Goal: Information Seeking & Learning: Understand process/instructions

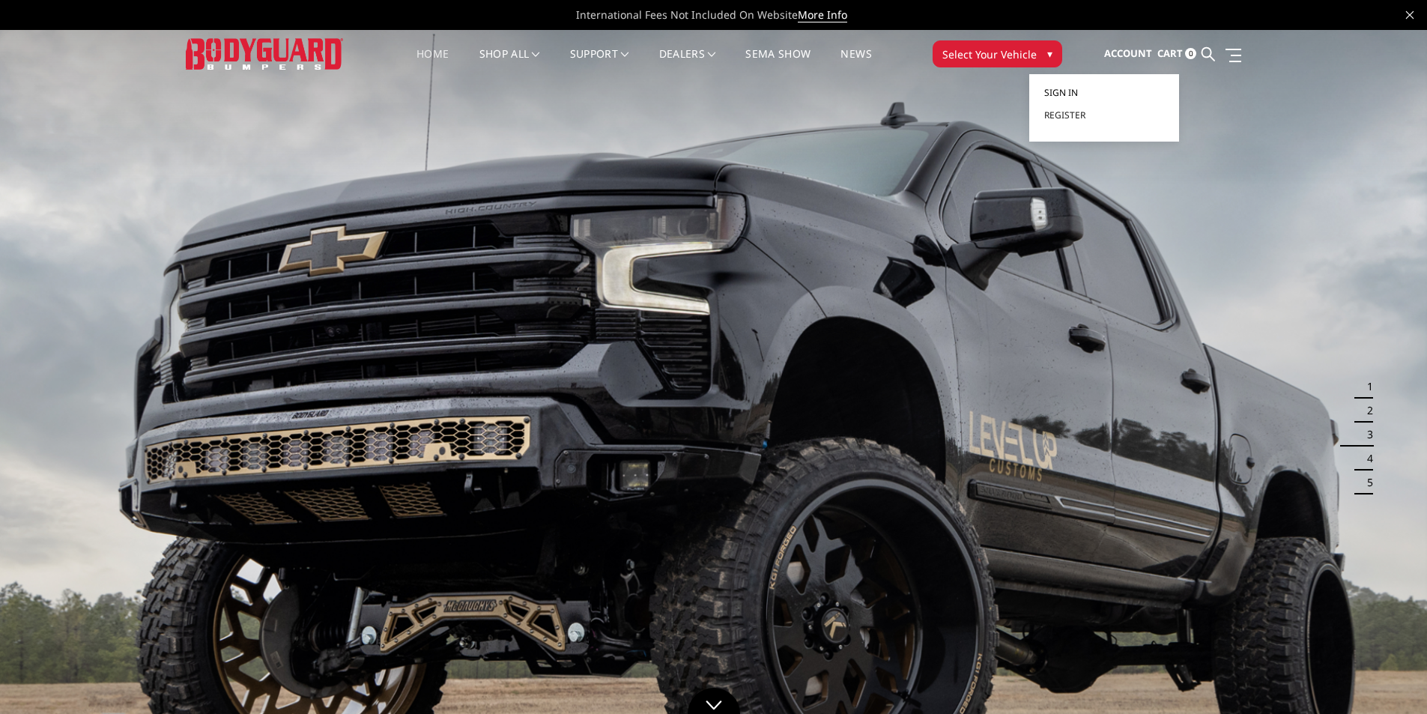
click at [1078, 94] on span "Sign in" at bounding box center [1061, 92] width 34 height 13
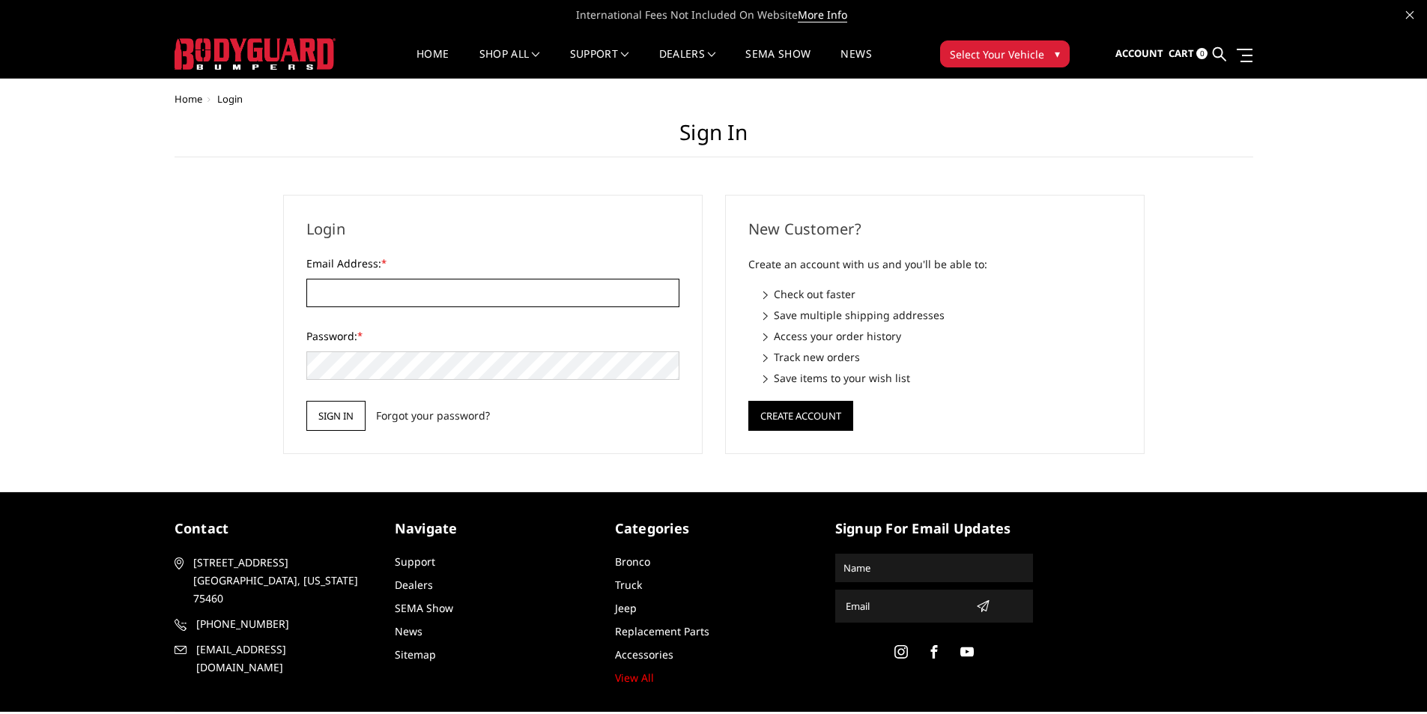
type input "NSKKUSTOMS@GMAIL.COM"
click at [324, 409] on input "Sign in" at bounding box center [335, 416] width 59 height 30
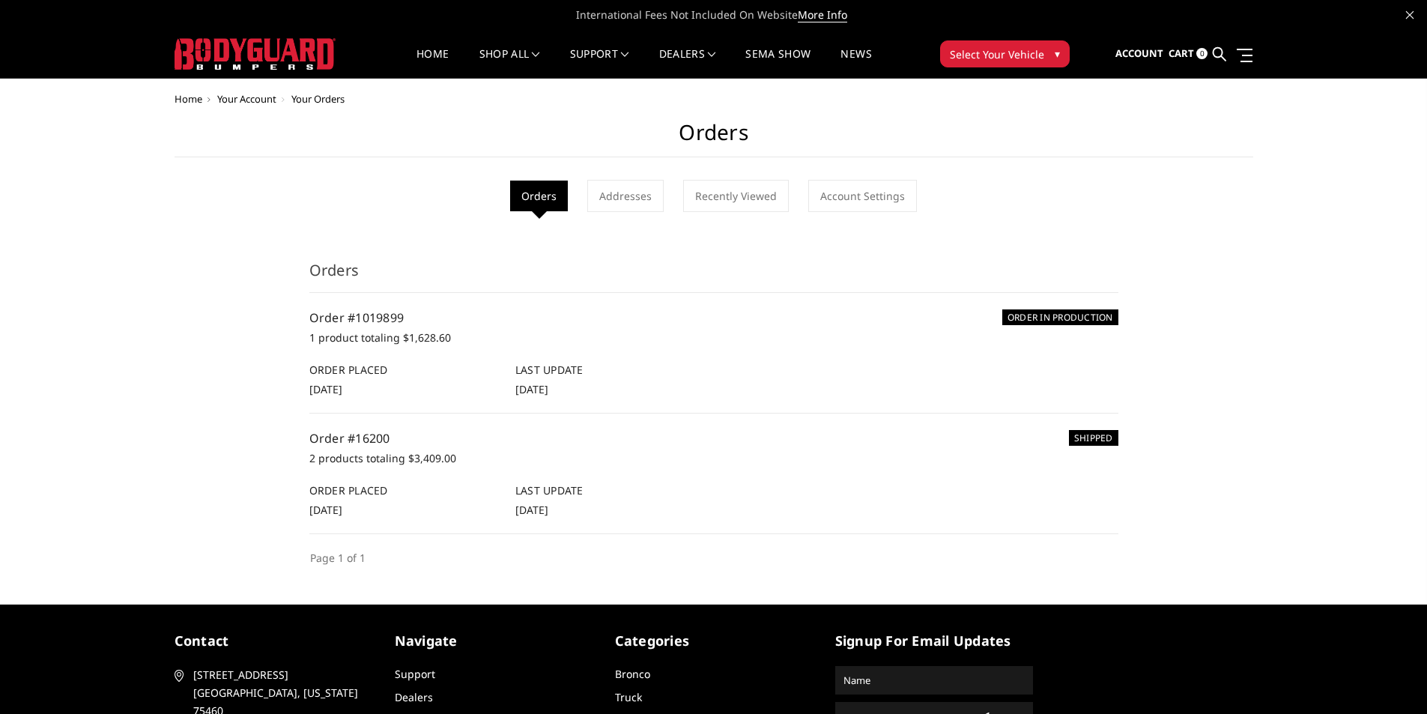
click at [318, 102] on span "Your Orders" at bounding box center [317, 98] width 53 height 13
click at [221, 62] on img at bounding box center [255, 53] width 161 height 31
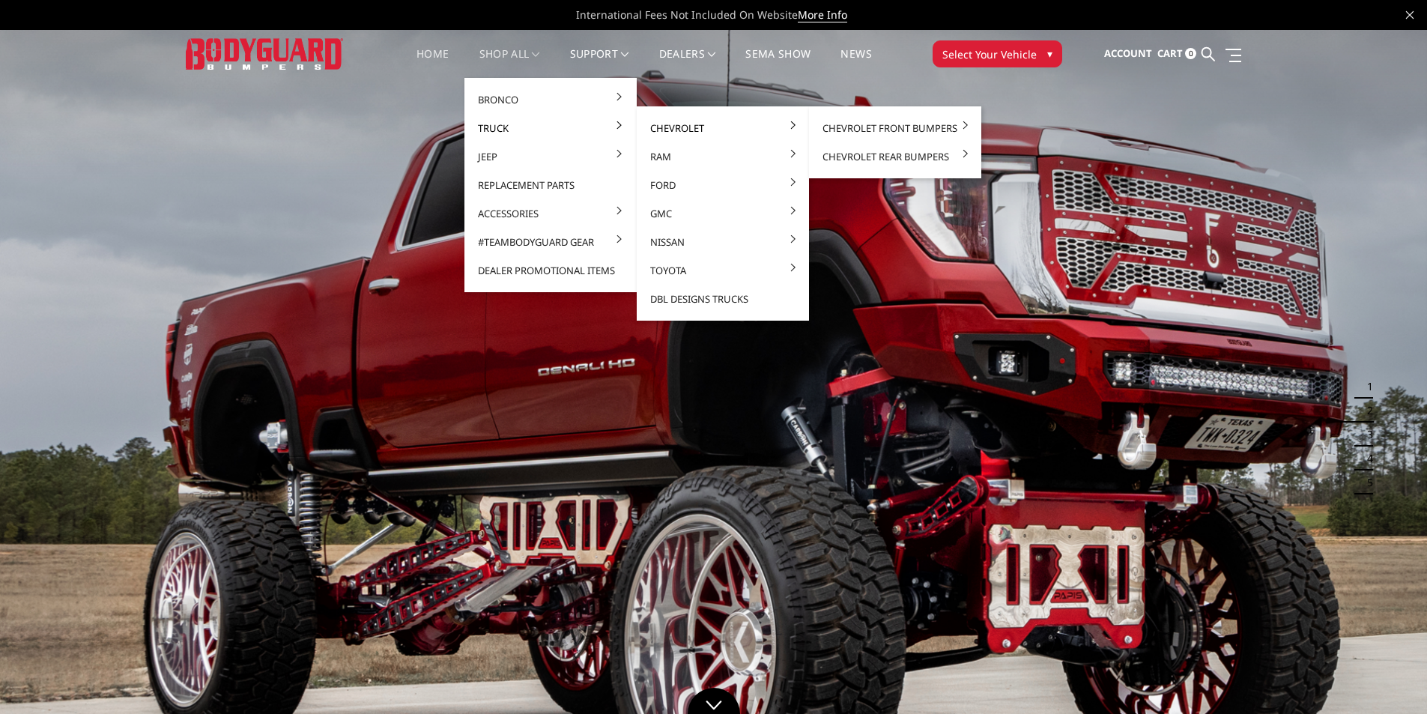
click at [702, 130] on link "Chevrolet" at bounding box center [723, 128] width 160 height 28
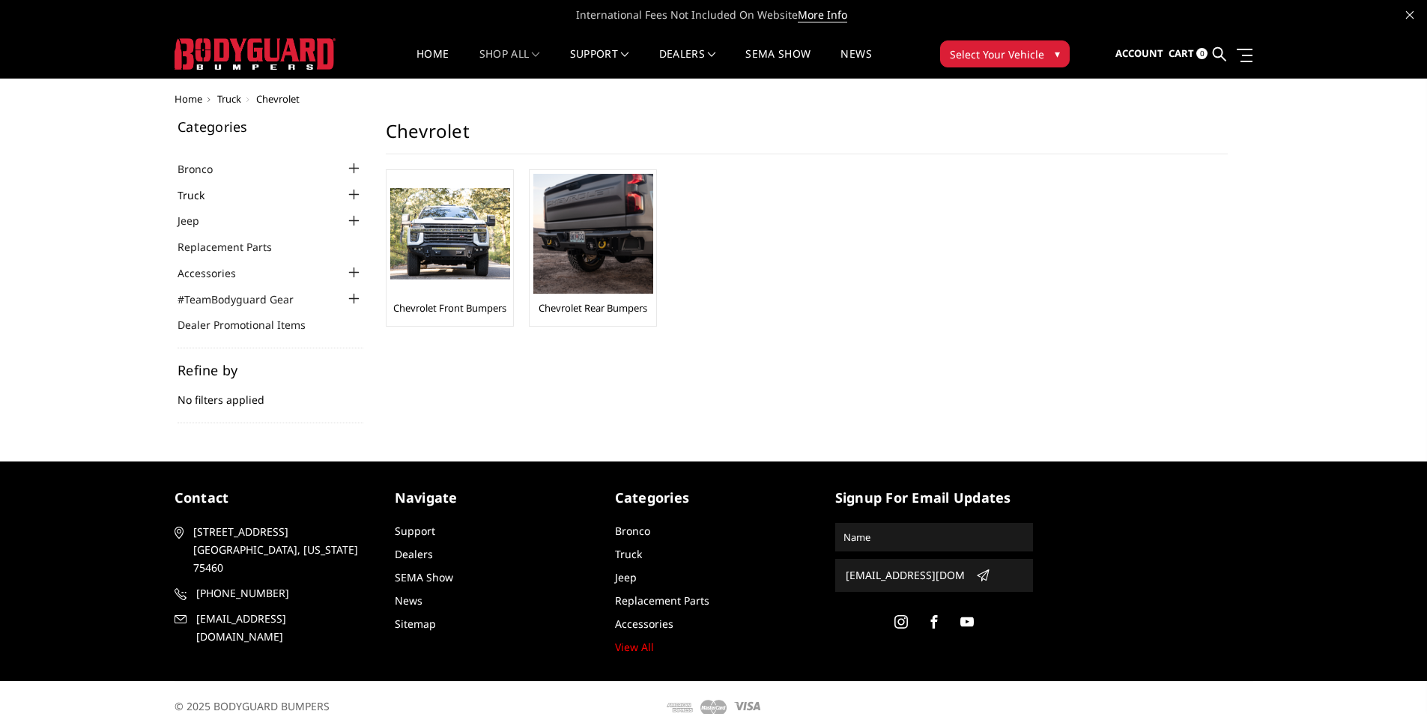
click at [197, 194] on link "Truck" at bounding box center [201, 195] width 46 height 16
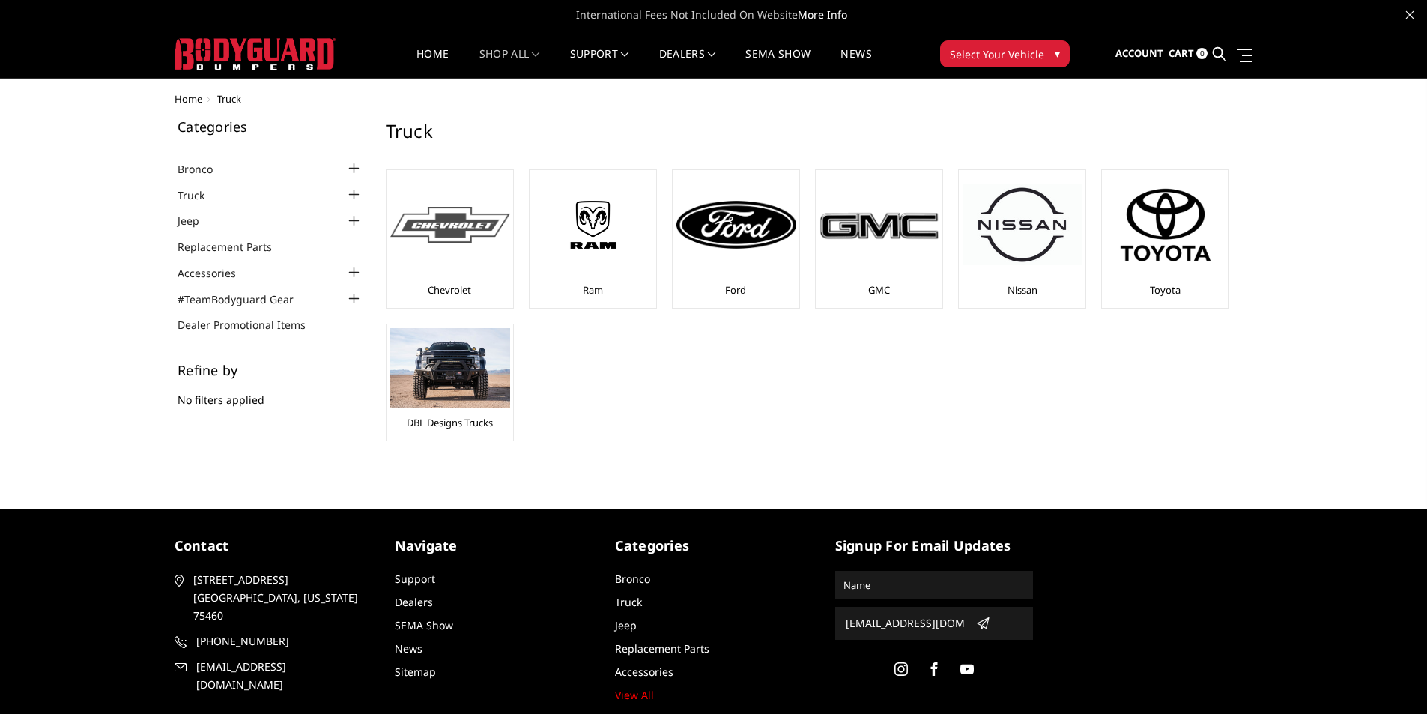
click at [458, 208] on img at bounding box center [450, 225] width 120 height 37
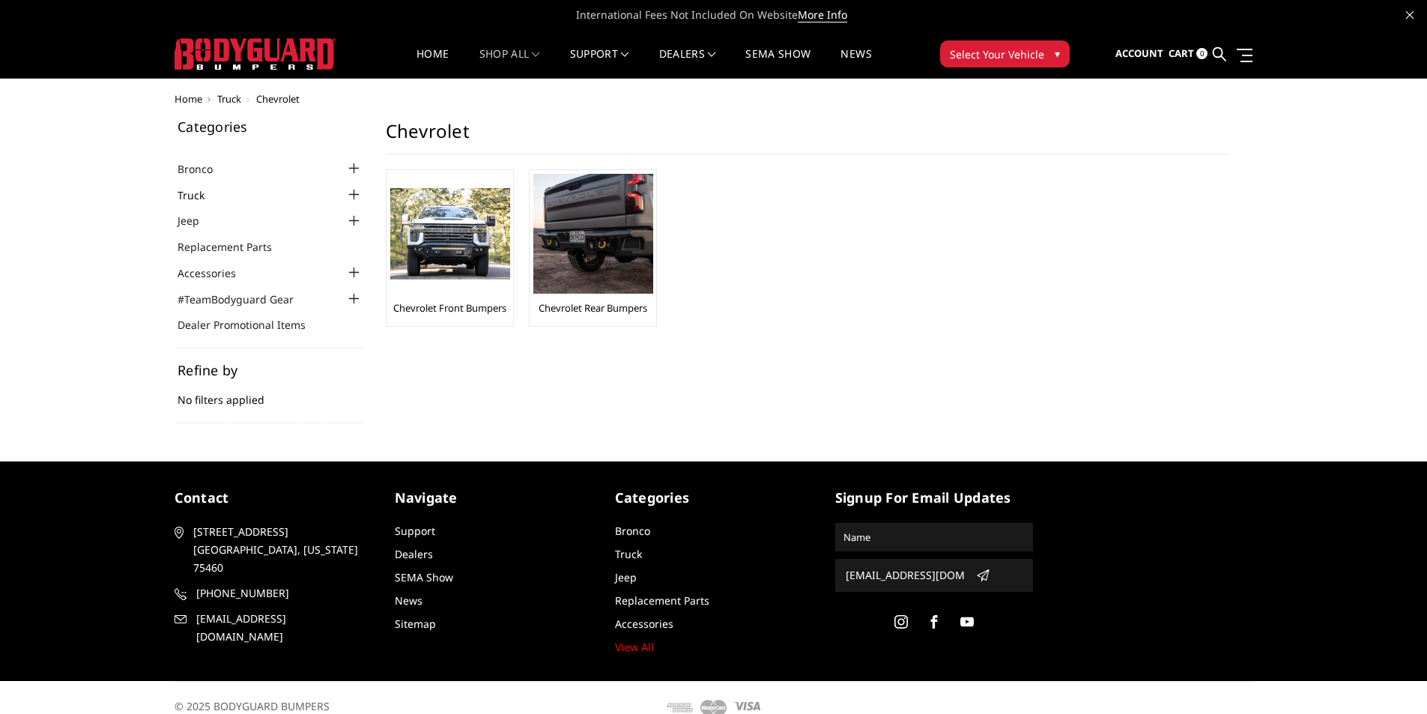
click at [199, 192] on link "Truck" at bounding box center [201, 195] width 46 height 16
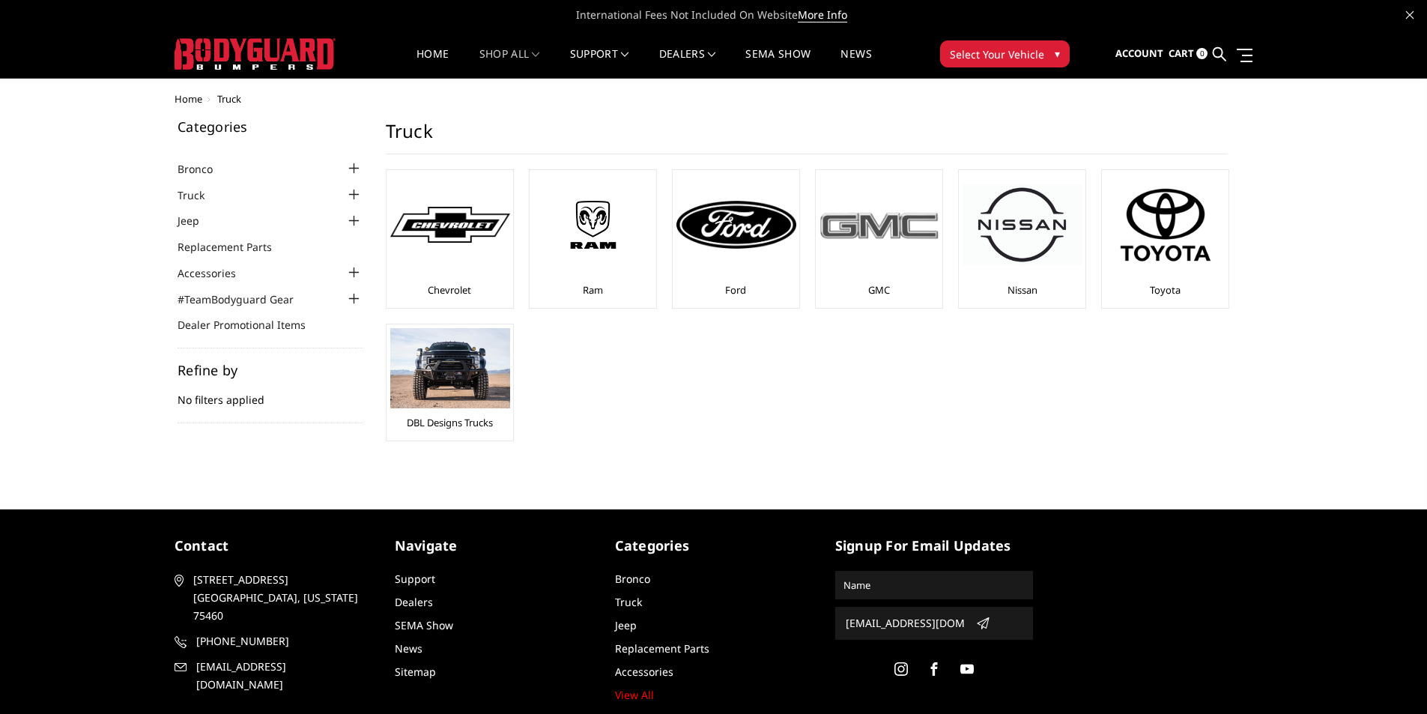
click at [853, 256] on div at bounding box center [880, 225] width 120 height 102
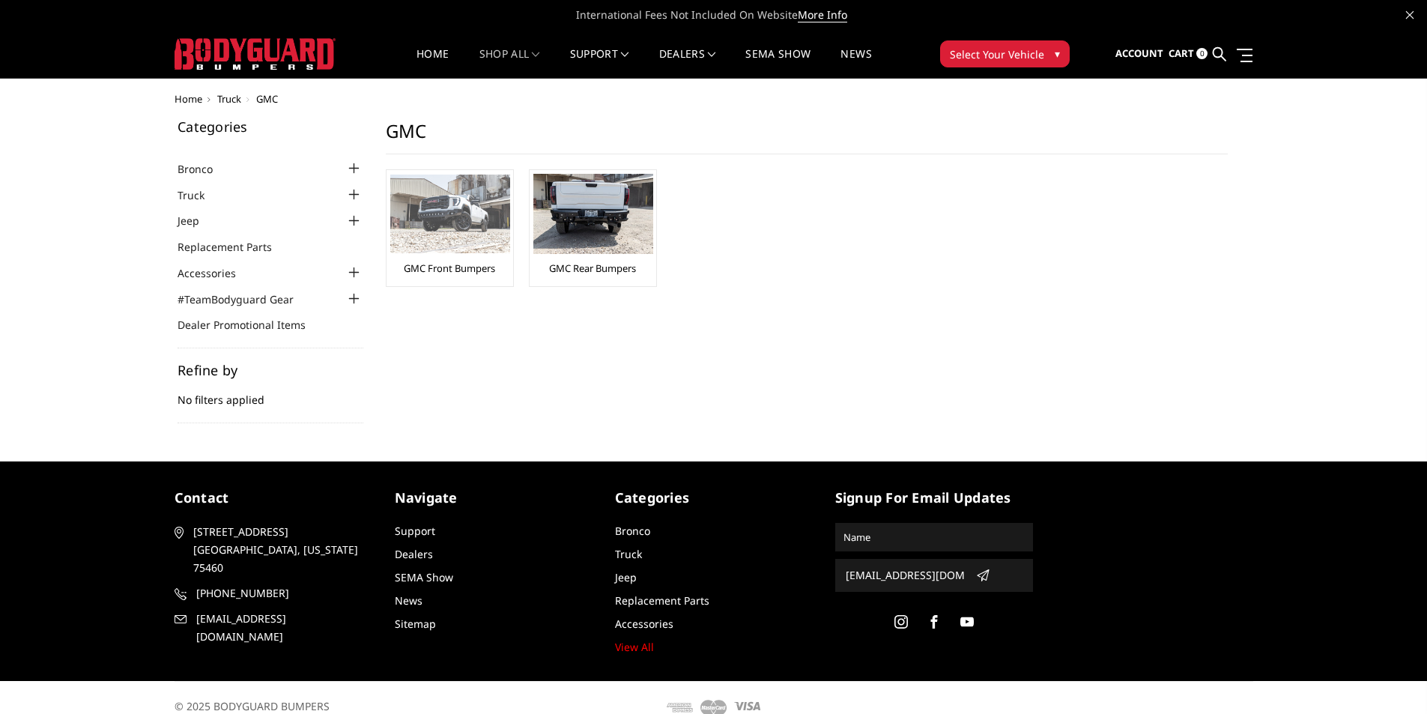
click at [454, 238] on img at bounding box center [450, 214] width 120 height 79
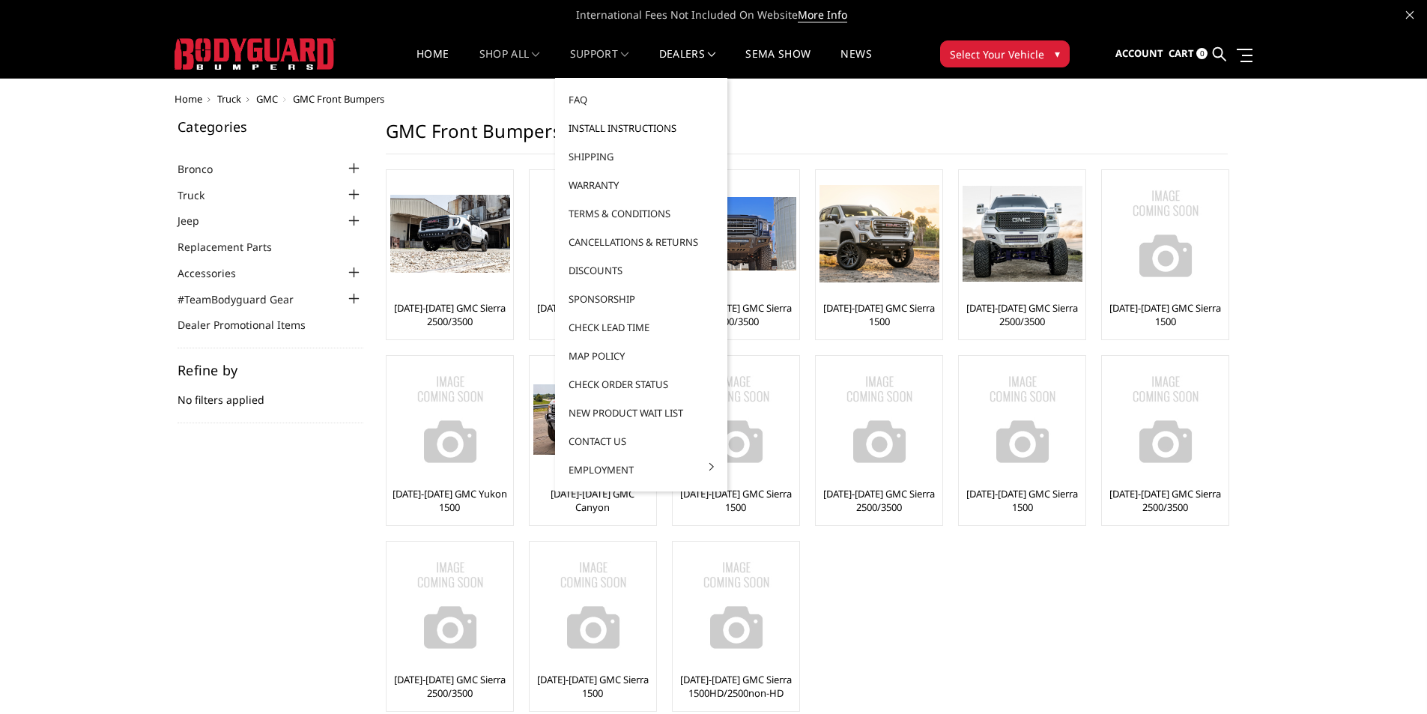
click at [629, 124] on link "Install Instructions" at bounding box center [641, 128] width 160 height 28
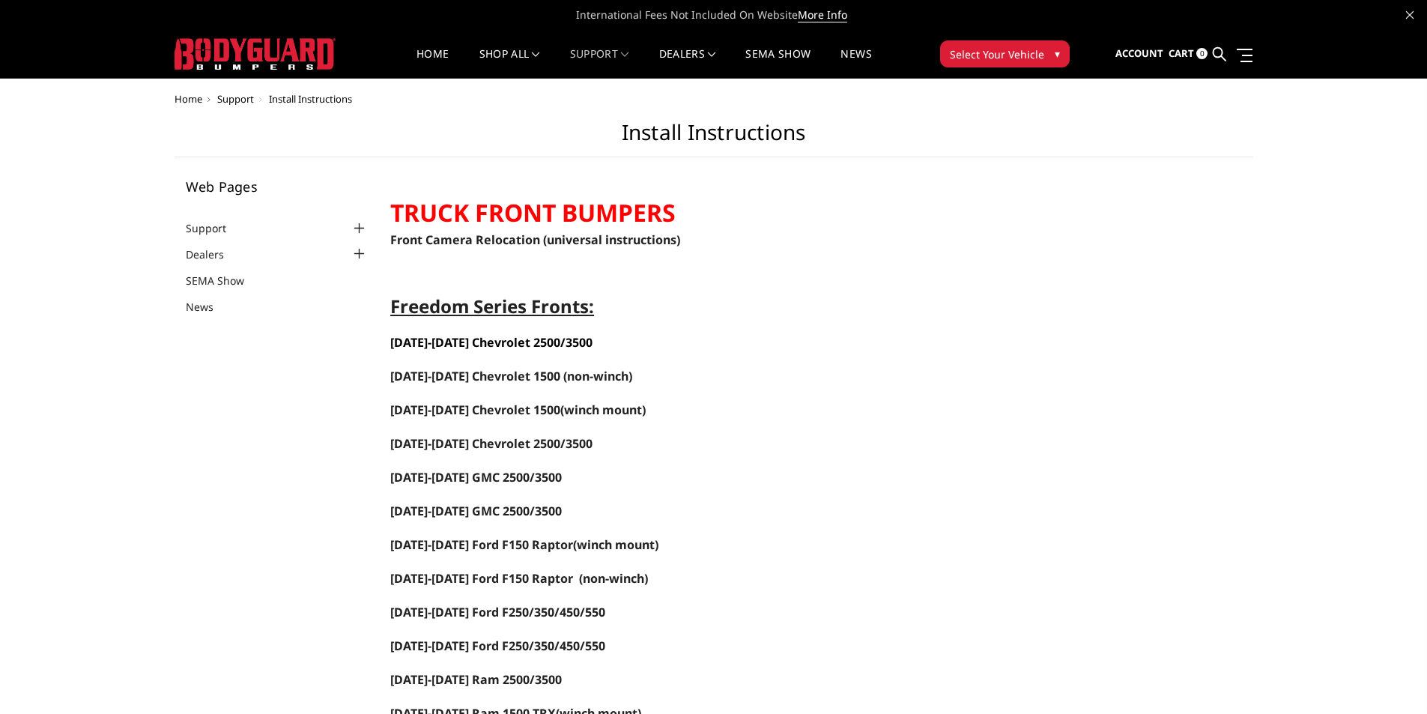
click at [458, 342] on span "[DATE]-[DATE] Chevrolet 2500/3500" at bounding box center [491, 342] width 202 height 16
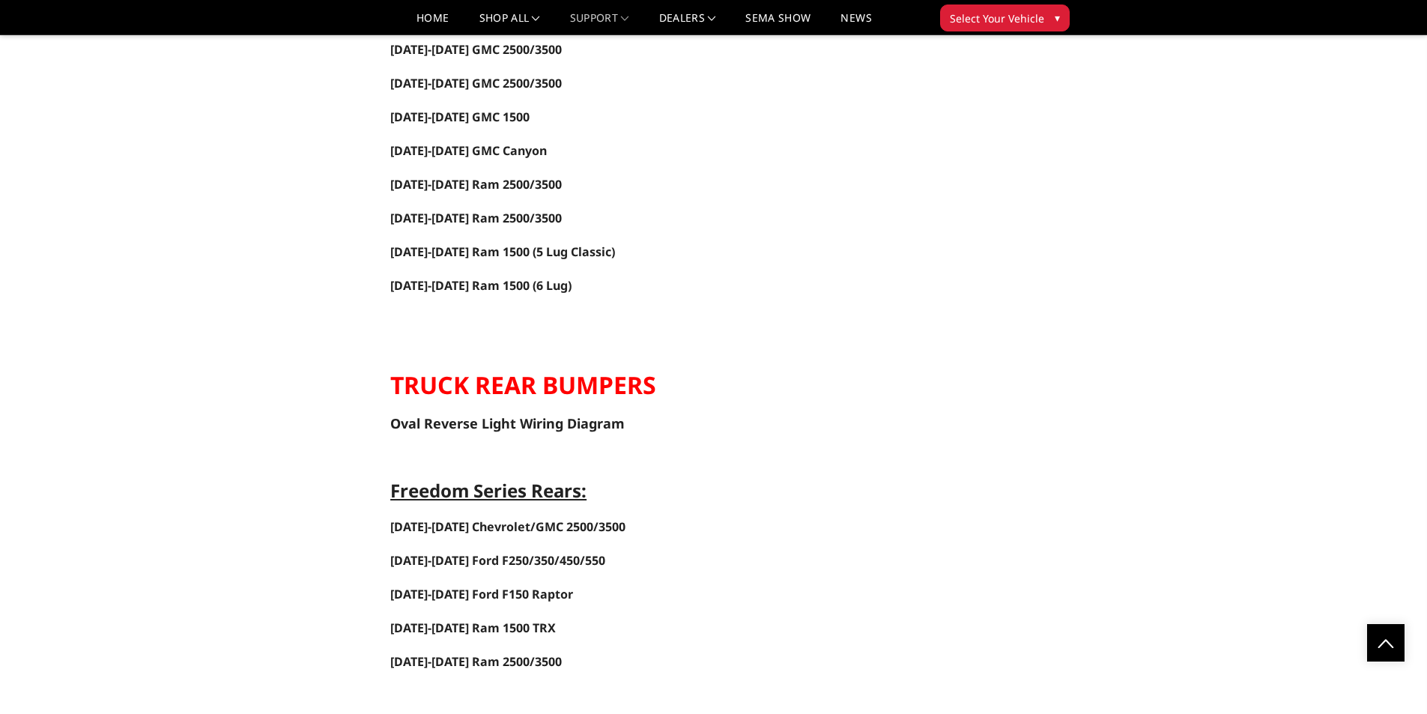
scroll to position [2173, 0]
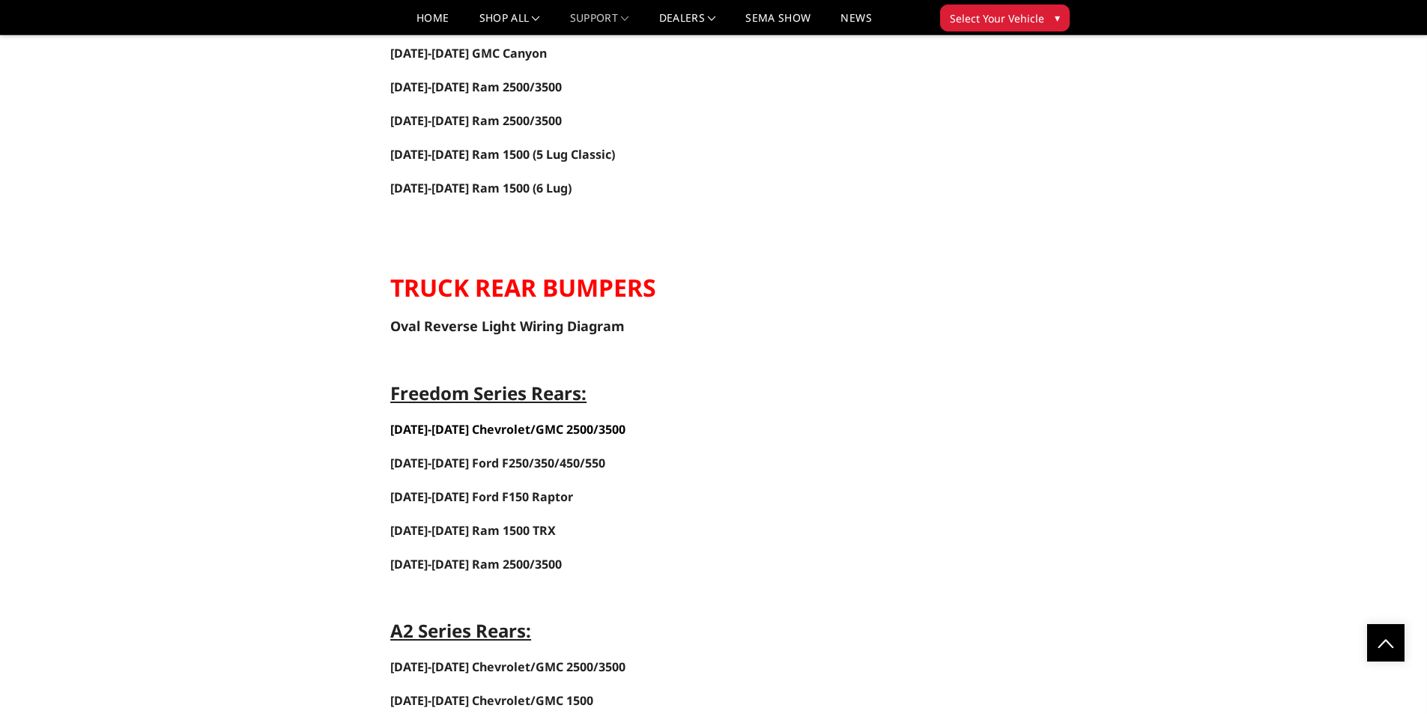
click at [429, 426] on span "[DATE]-[DATE] Chevrolet/GMC 2500/3500" at bounding box center [507, 429] width 235 height 16
